Goal: Task Accomplishment & Management: Manage account settings

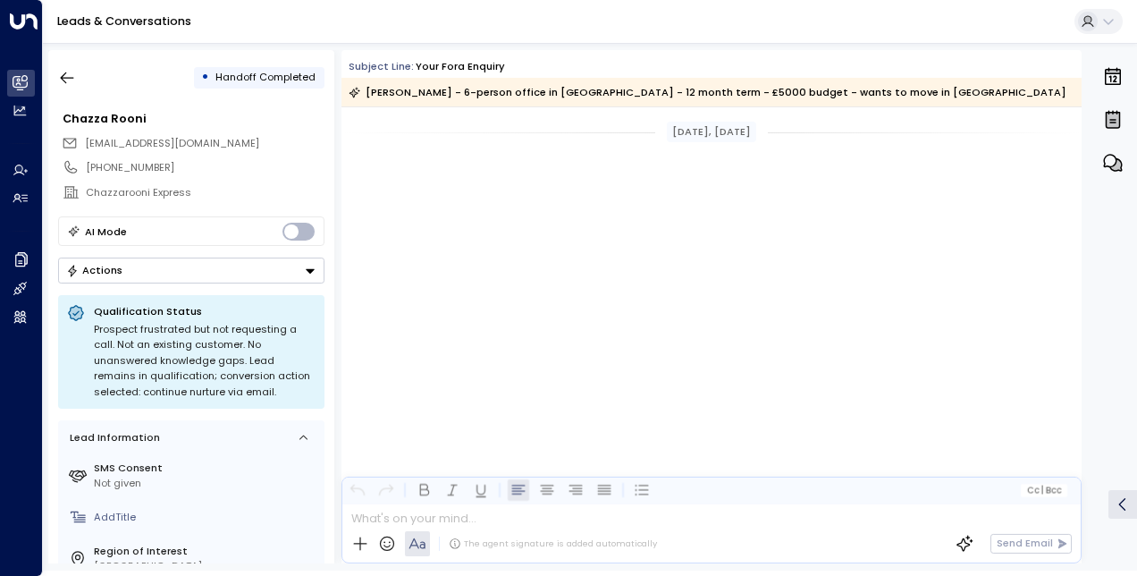
click at [74, 82] on icon "button" at bounding box center [67, 78] width 18 height 18
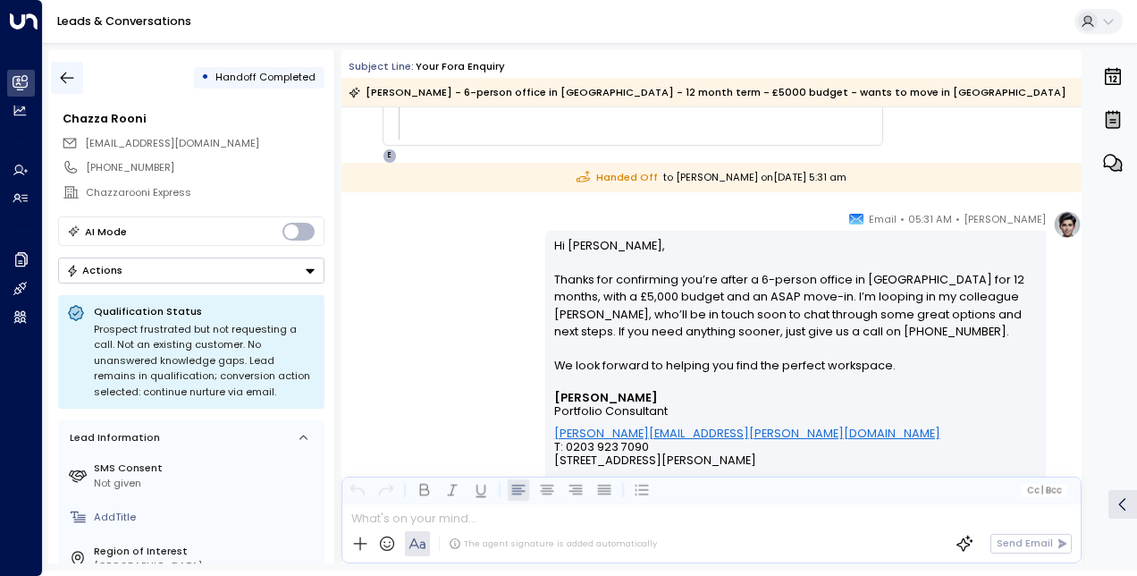
click at [80, 71] on button "button" at bounding box center [67, 78] width 32 height 32
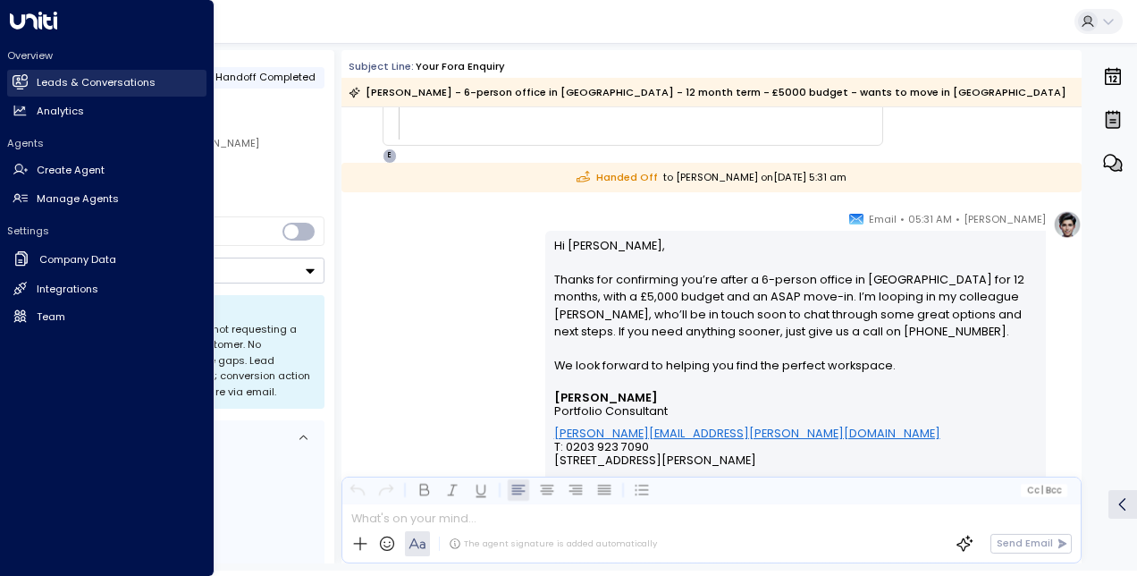
click at [27, 77] on icon at bounding box center [20, 81] width 15 height 15
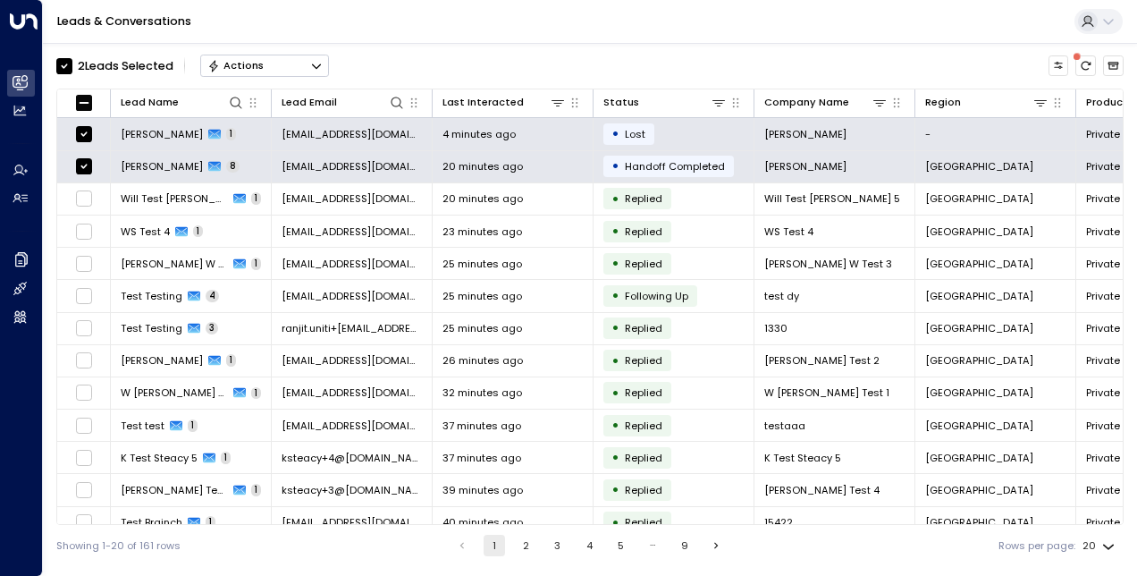
click at [284, 56] on button "Actions" at bounding box center [264, 65] width 129 height 21
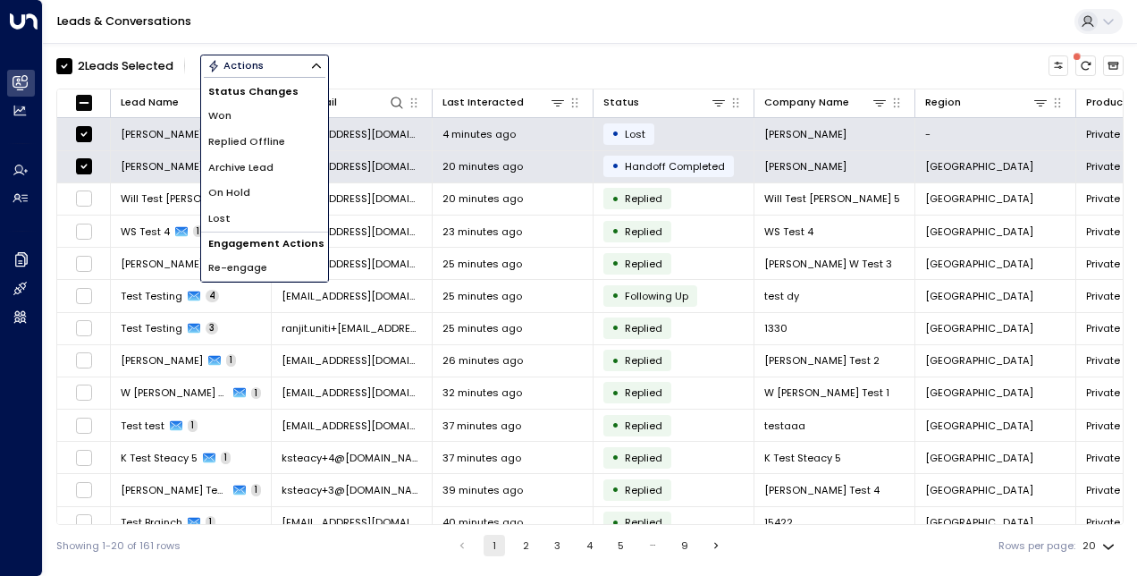
click at [248, 163] on span "Archive Lead" at bounding box center [240, 167] width 65 height 15
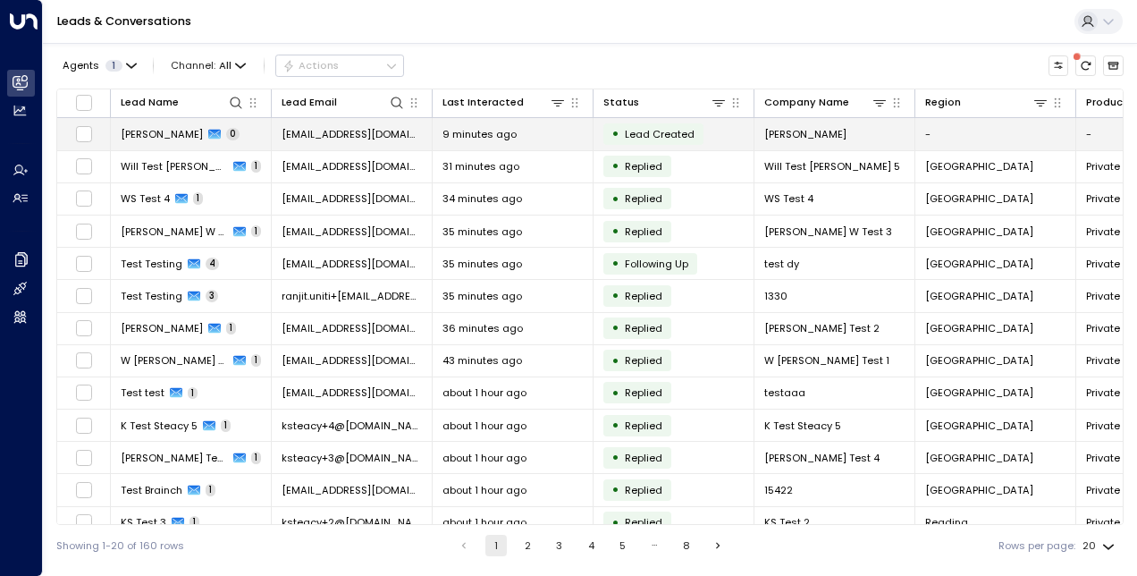
click at [235, 137] on td "[PERSON_NAME] 0" at bounding box center [191, 133] width 161 height 31
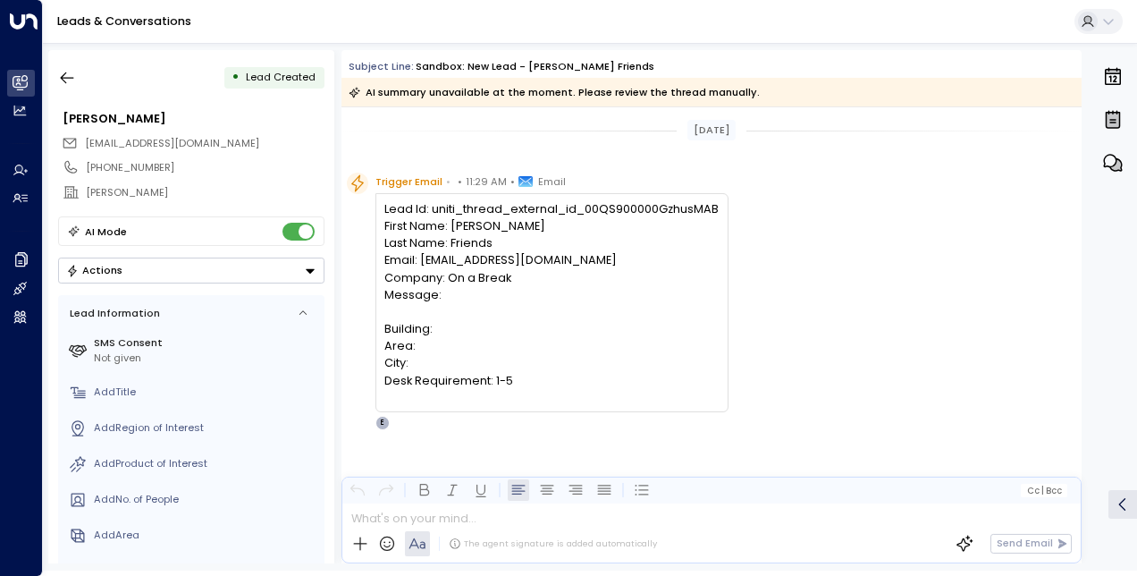
scroll to position [11, 0]
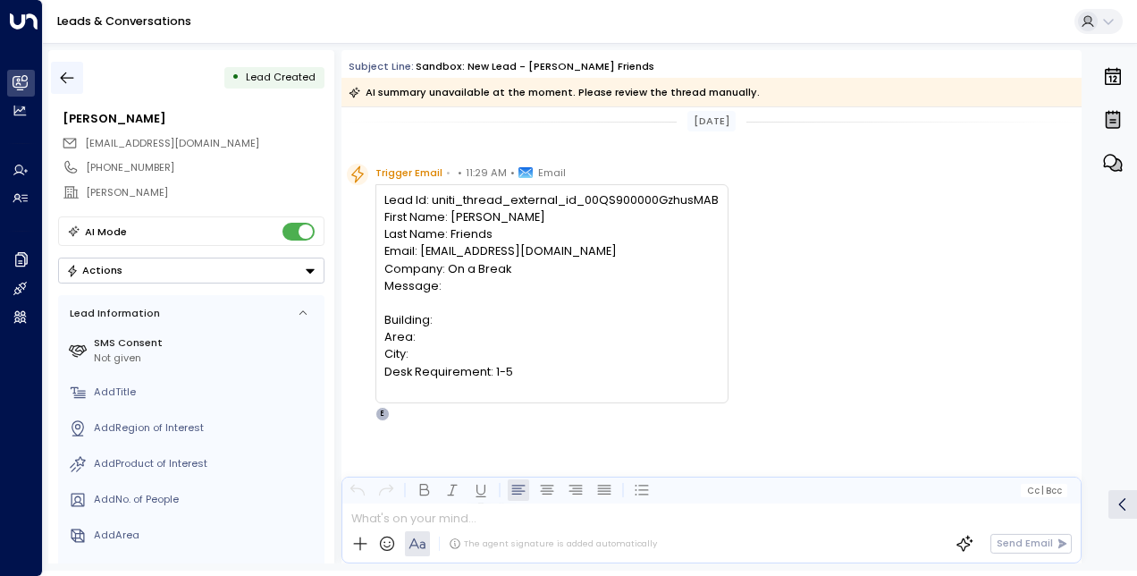
click at [80, 88] on button "button" at bounding box center [67, 78] width 32 height 32
